Goal: Task Accomplishment & Management: Manage account settings

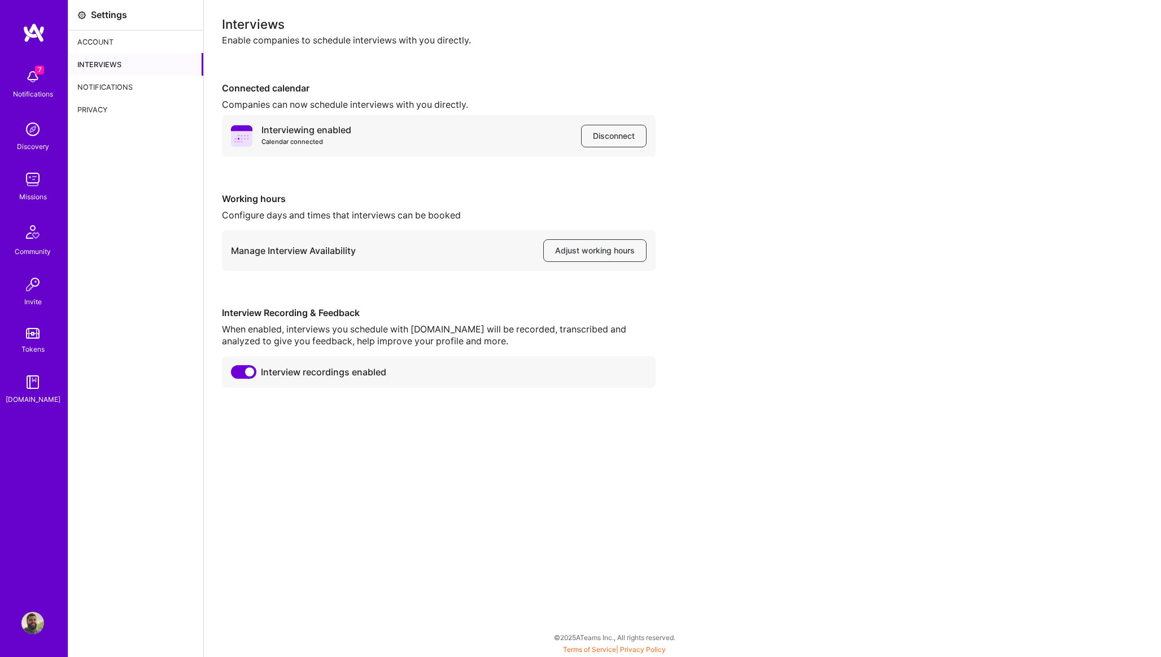
click at [36, 186] on img at bounding box center [32, 179] width 23 height 23
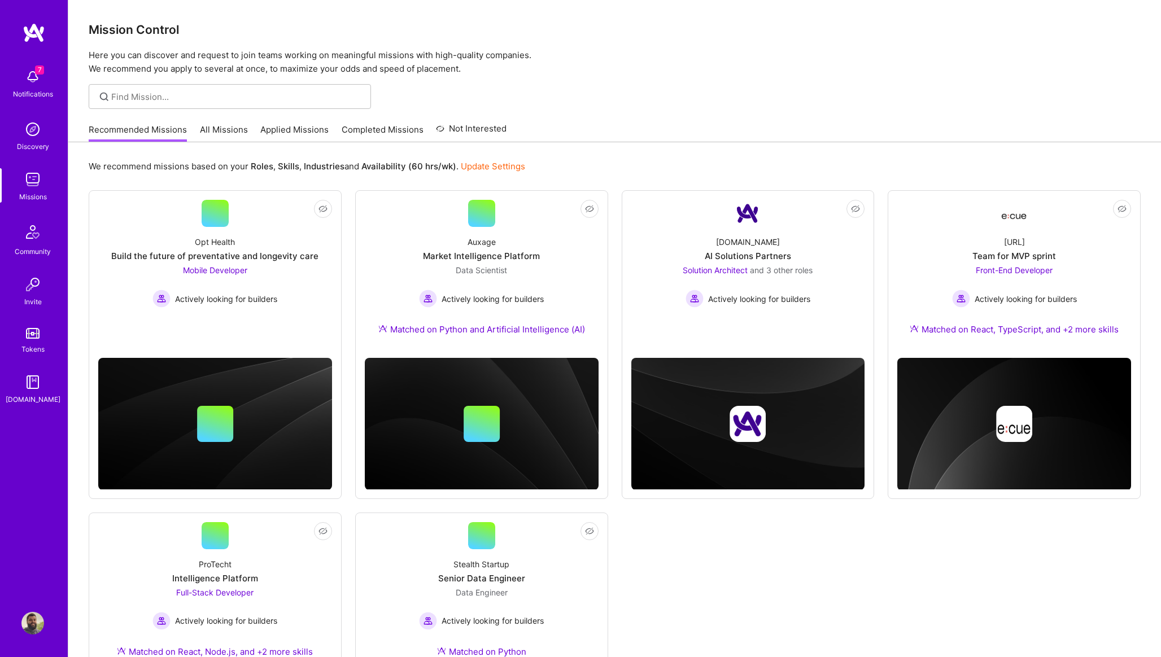
click at [309, 136] on link "Applied Missions" at bounding box center [294, 133] width 68 height 19
